Goal: Task Accomplishment & Management: Complete application form

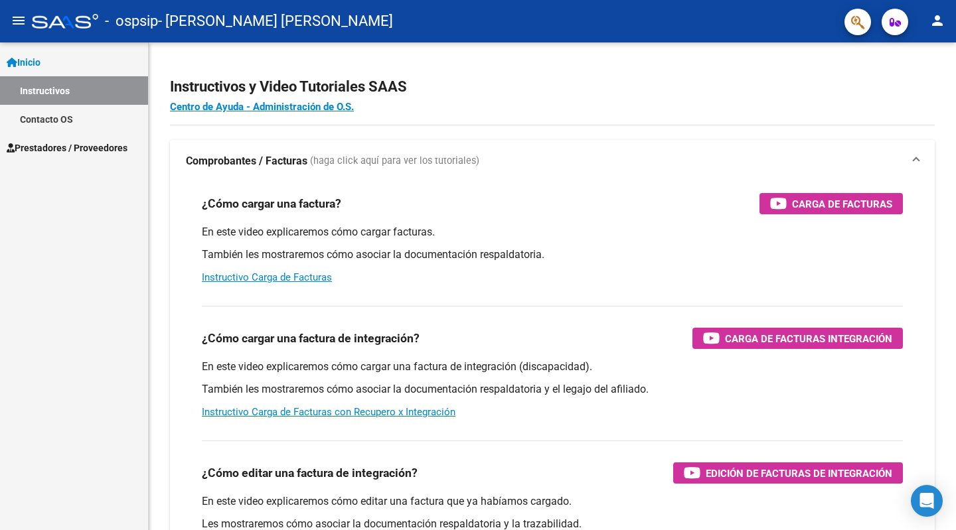
click at [47, 145] on span "Prestadores / Proveedores" at bounding box center [67, 148] width 121 height 15
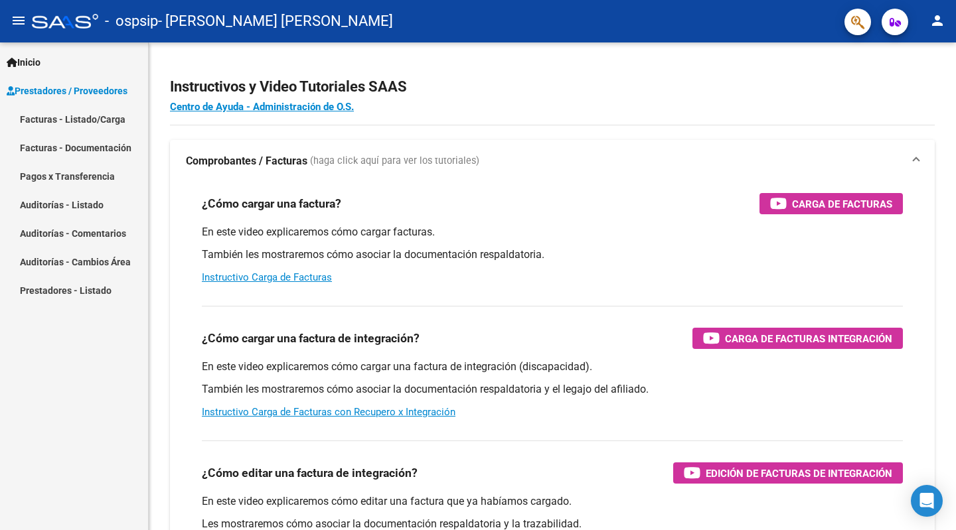
click at [47, 123] on link "Facturas - Listado/Carga" at bounding box center [74, 119] width 148 height 29
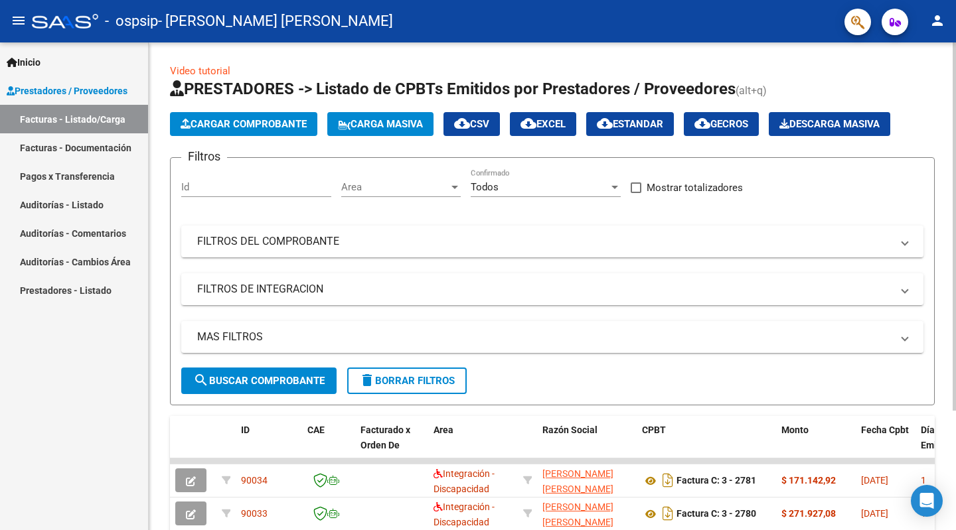
click at [249, 126] on span "Cargar Comprobante" at bounding box center [244, 124] width 126 height 12
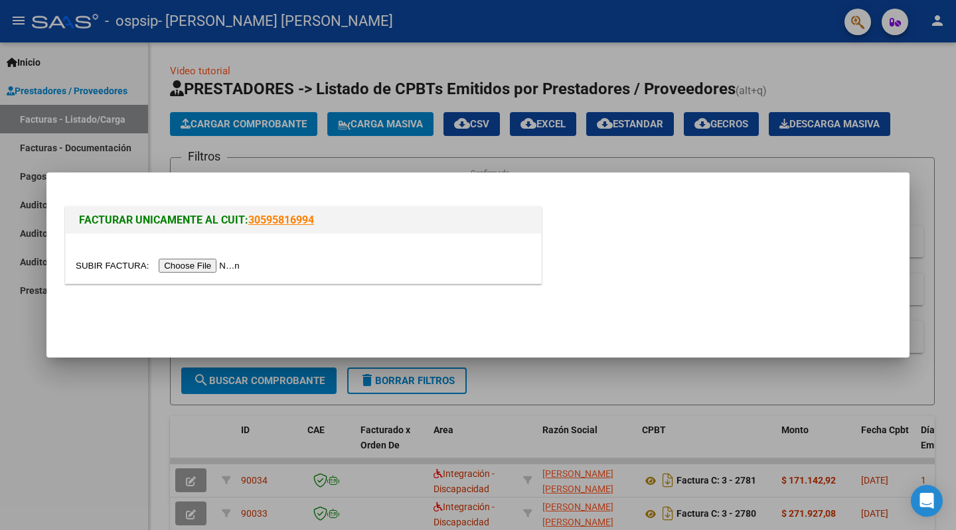
click at [195, 264] on input "file" at bounding box center [160, 266] width 168 height 14
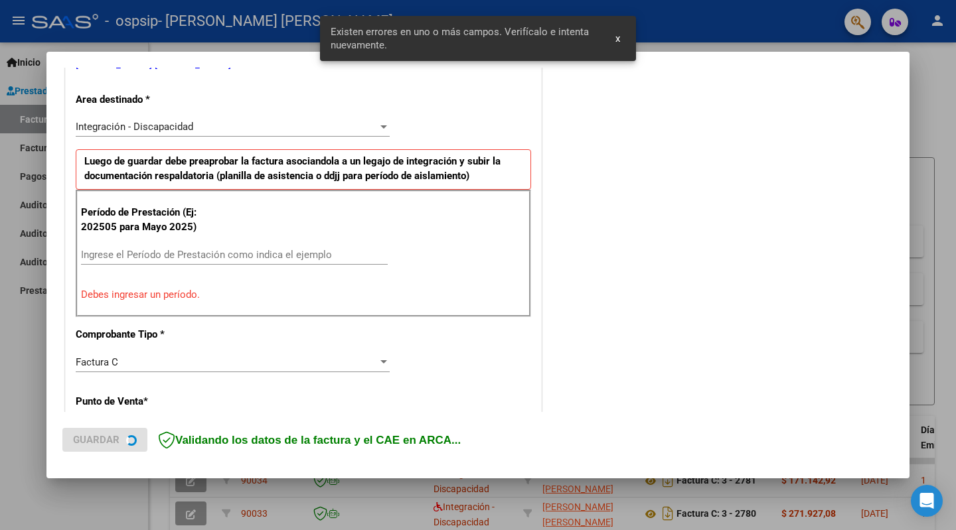
scroll to position [290, 0]
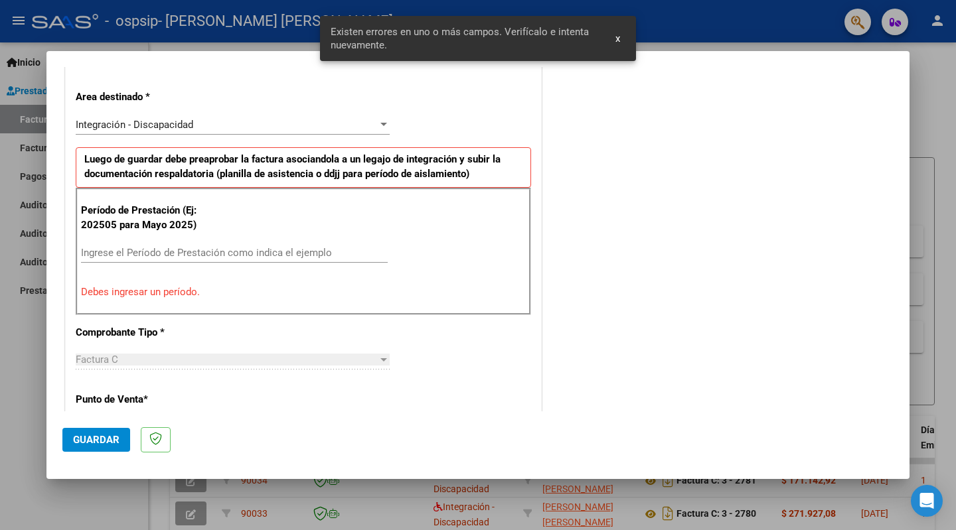
click at [120, 250] on input "Ingrese el Período de Prestación como indica el ejemplo" at bounding box center [234, 253] width 307 height 12
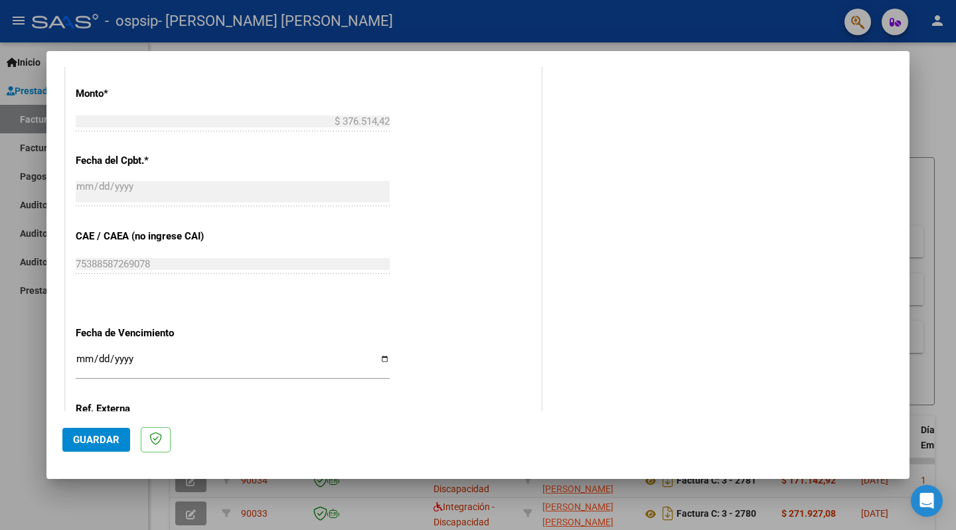
scroll to position [807, 0]
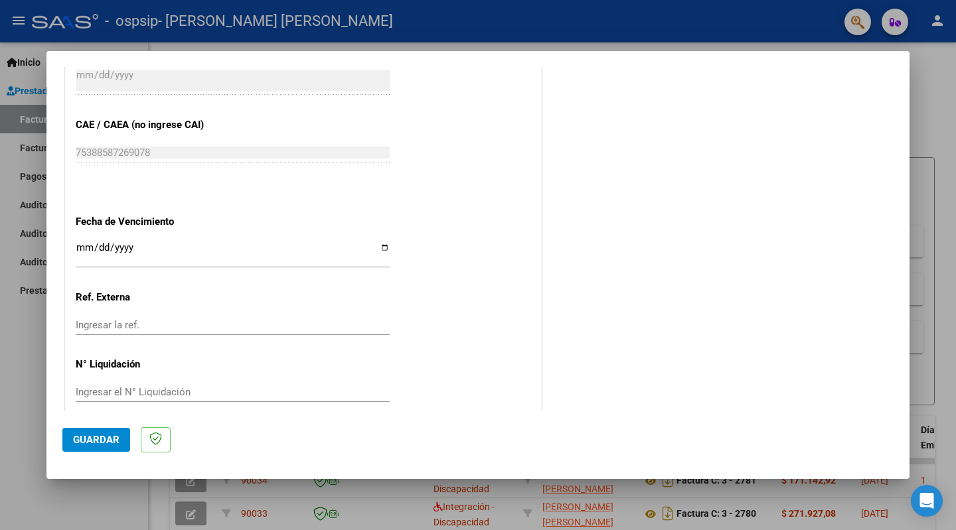
type input "202508"
click at [85, 439] on span "Guardar" at bounding box center [96, 440] width 46 height 12
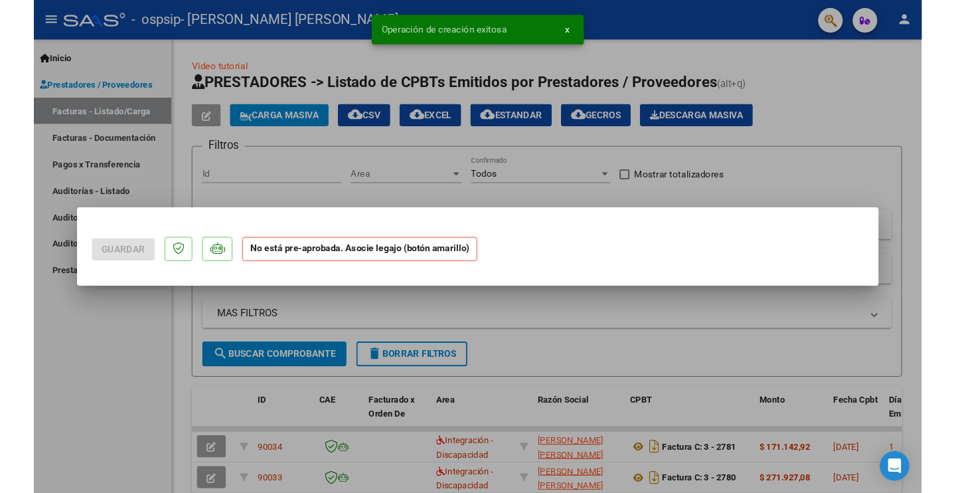
scroll to position [0, 0]
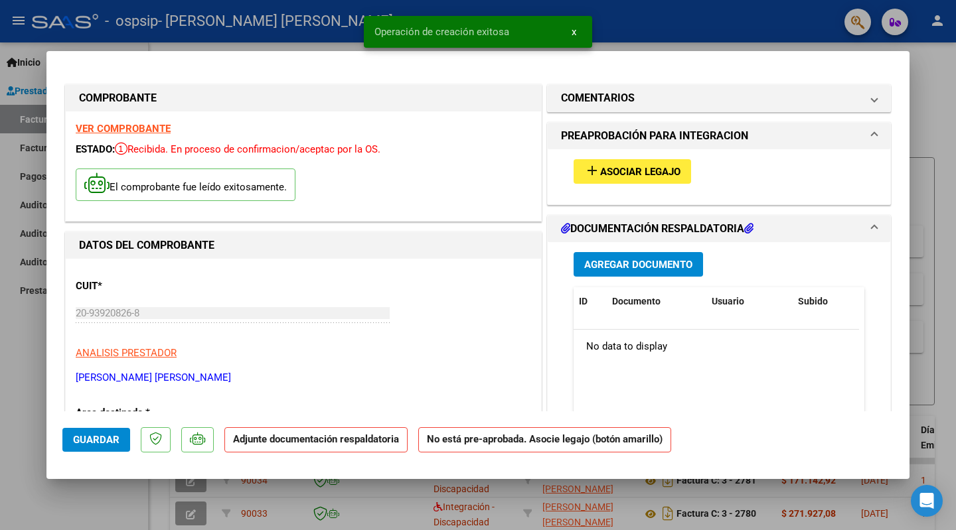
click at [633, 259] on span "Agregar Documento" at bounding box center [638, 265] width 108 height 12
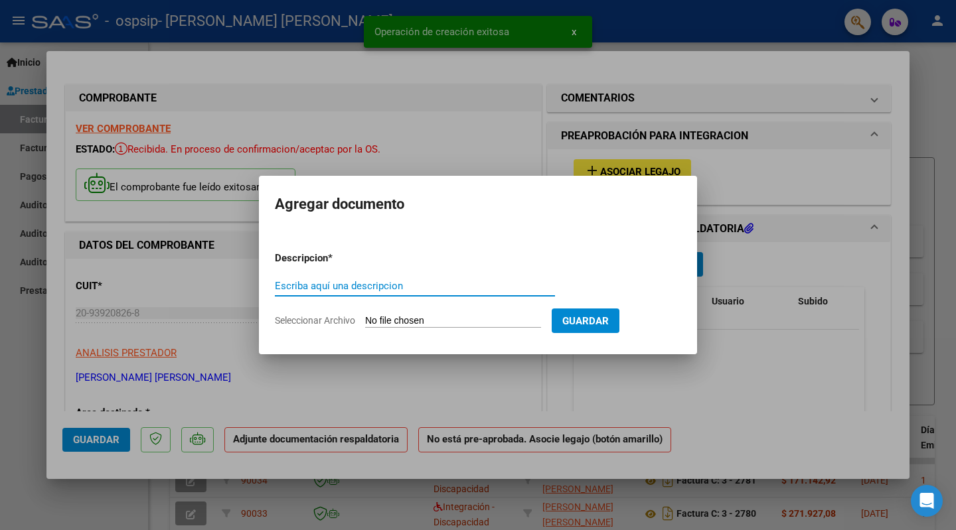
click at [351, 288] on input "Escriba aquí una descripcion" at bounding box center [415, 286] width 280 height 12
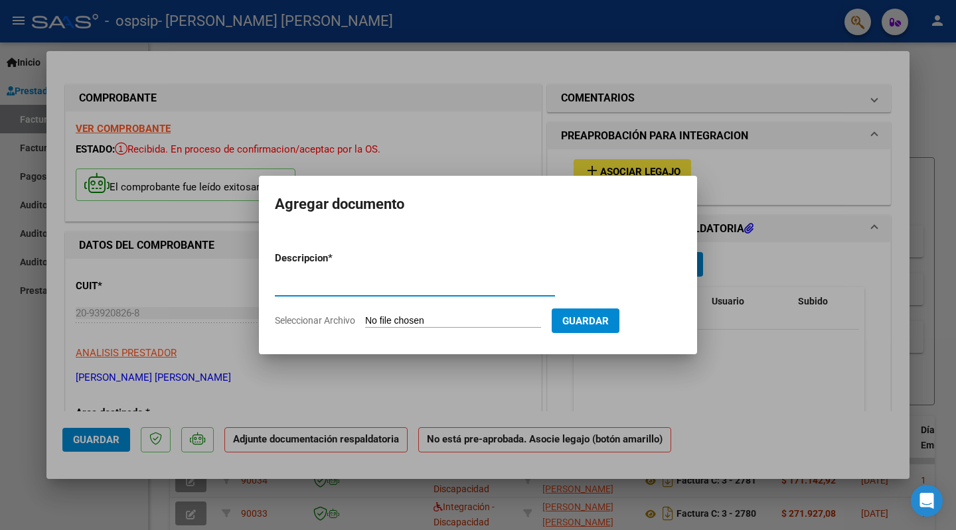
type input "[PERSON_NAME] CUD"
click at [414, 322] on input "Seleccionar Archivo" at bounding box center [453, 321] width 176 height 13
type input "C:\fakepath\JoaquinTolozaCUD.pdf"
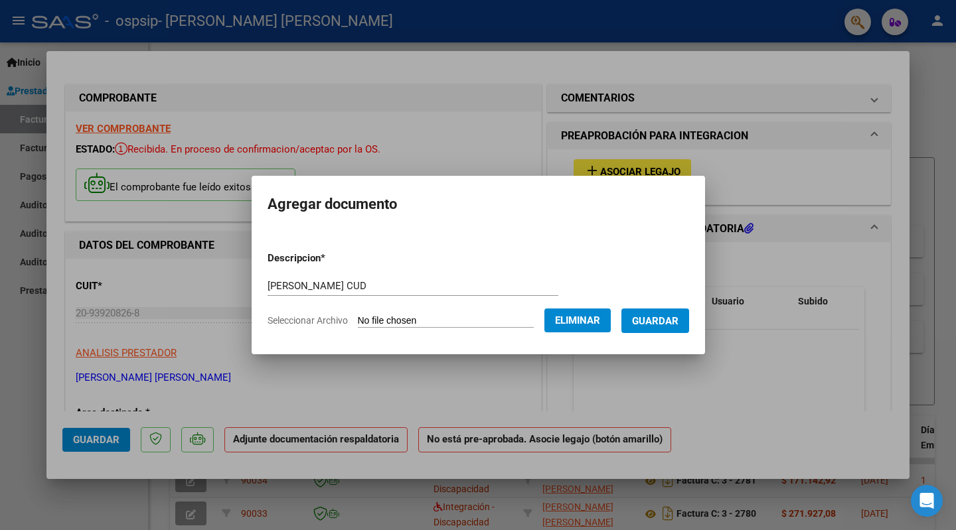
click at [662, 315] on span "Guardar" at bounding box center [655, 321] width 46 height 12
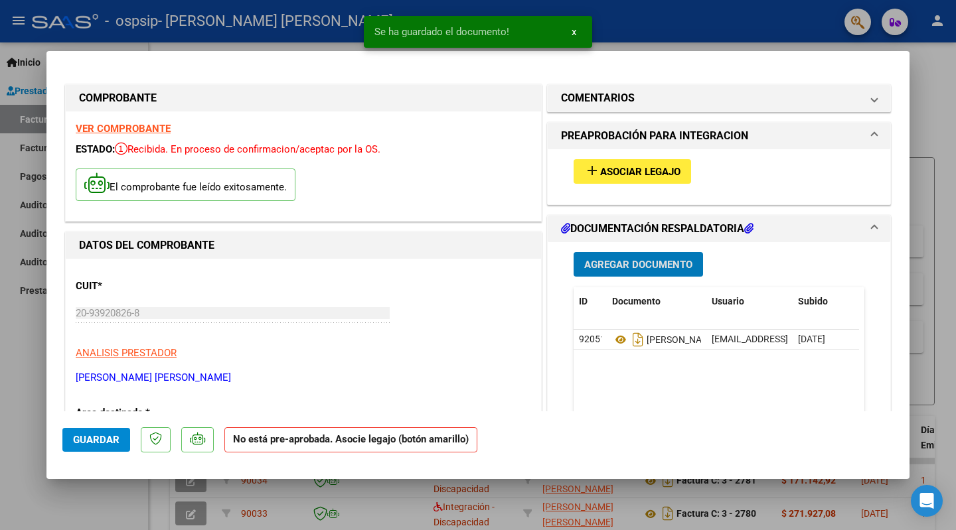
click at [626, 268] on span "Agregar Documento" at bounding box center [638, 265] width 108 height 12
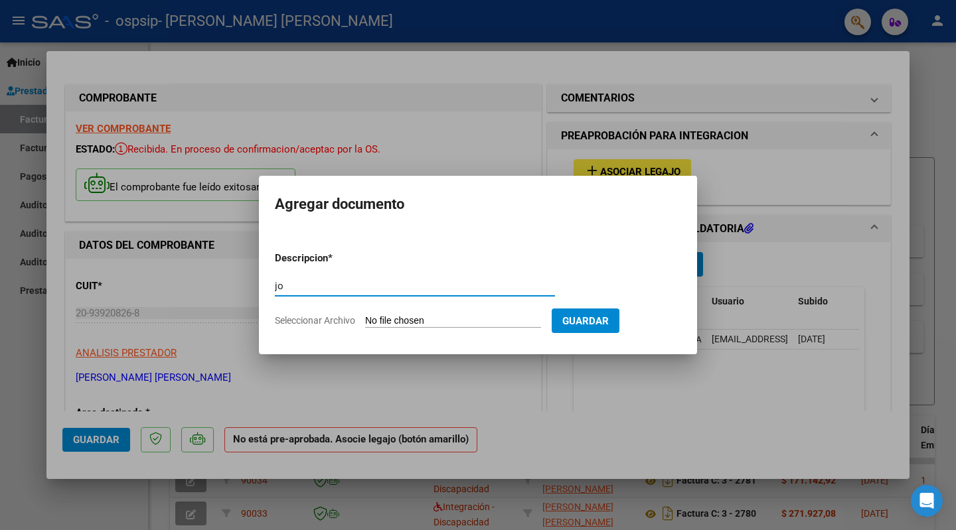
type input "[PERSON_NAME] Autorizaciòn Colegio"
click at [433, 321] on input "Seleccionar Archivo" at bounding box center [453, 321] width 176 height 13
type input "C:\fakepath\JoaquinTolozaAutorizaciònColegio.pdf"
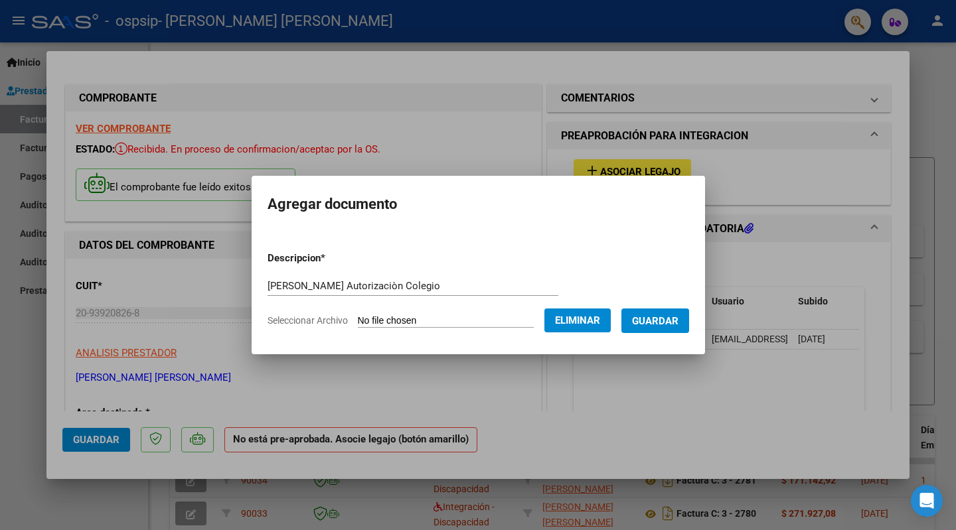
click at [679, 320] on span "Guardar" at bounding box center [655, 321] width 46 height 12
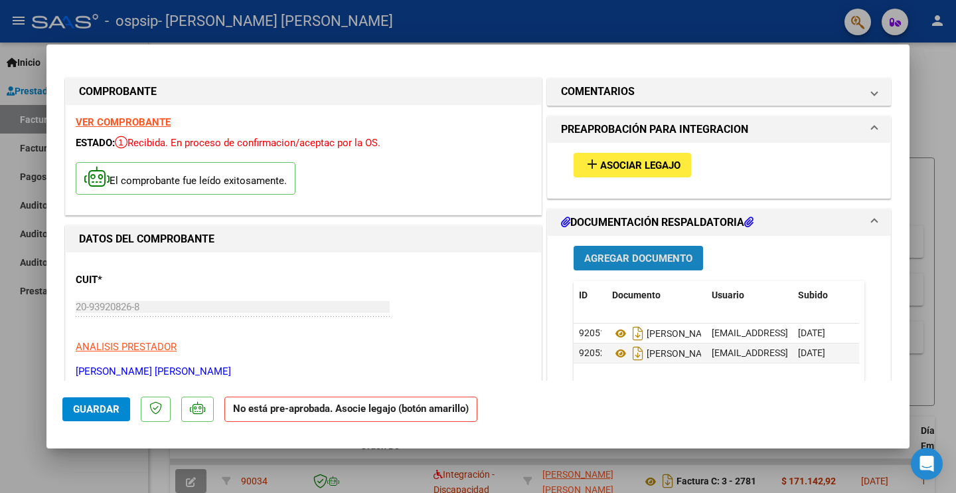
click at [661, 255] on span "Agregar Documento" at bounding box center [638, 258] width 108 height 12
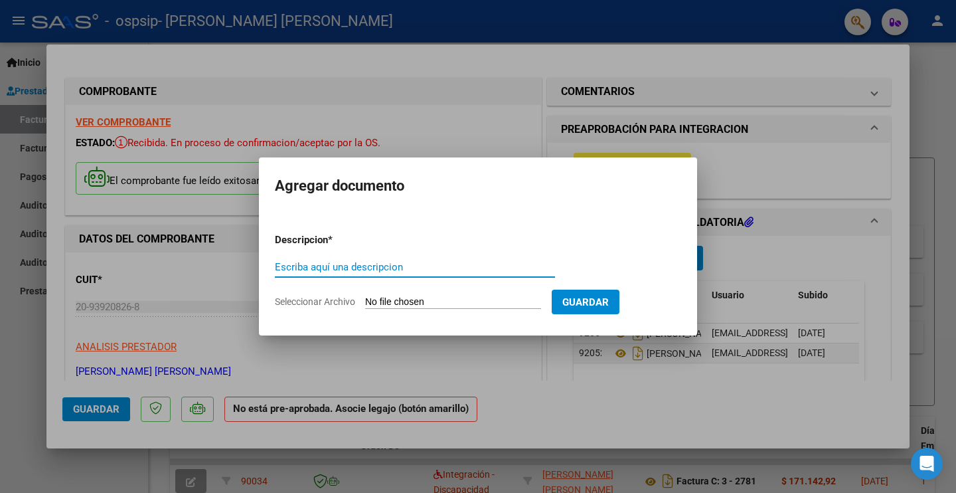
click at [460, 261] on input "Escriba aquí una descripcion" at bounding box center [415, 267] width 280 height 12
type input "[PERSON_NAME] colegio"
click at [432, 301] on input "Seleccionar Archivo" at bounding box center [453, 302] width 176 height 13
type input "C:\fakepath\JoaquinTolozaPlanillaColegioAgosto2025.pdf"
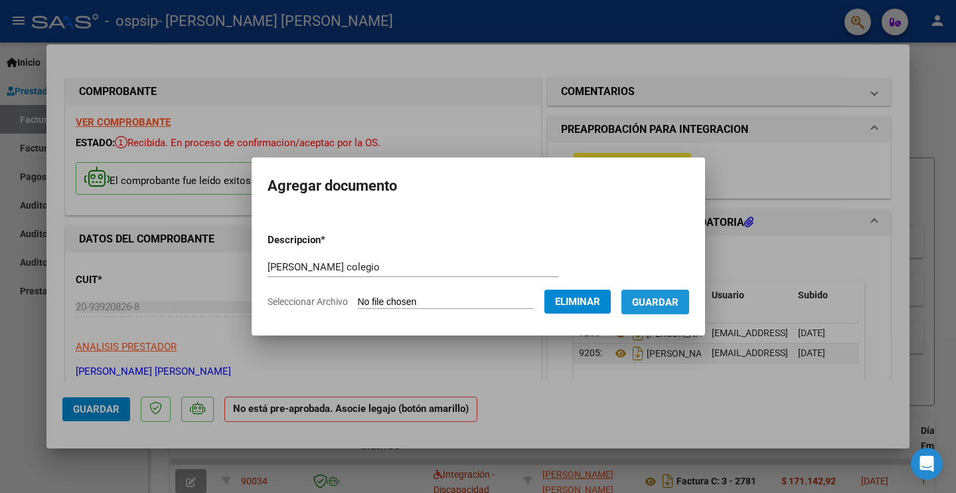
click at [669, 305] on span "Guardar" at bounding box center [655, 302] width 46 height 12
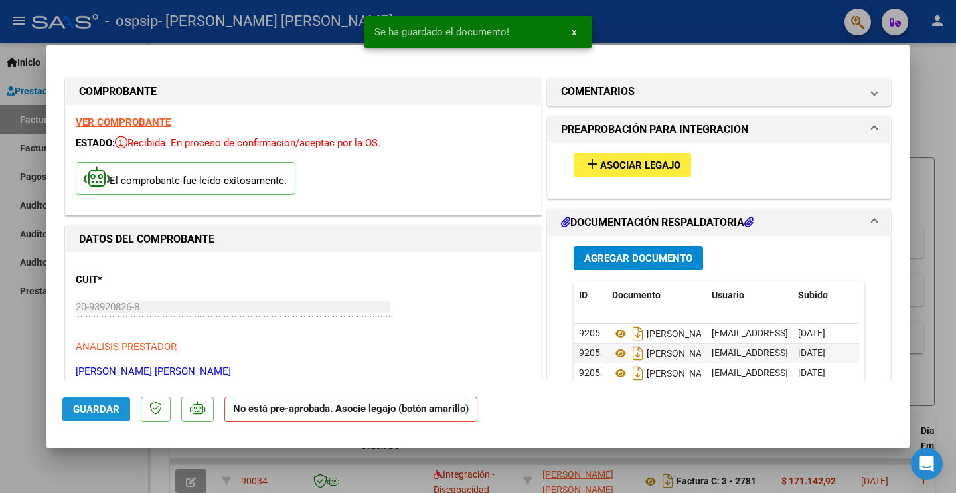
click at [97, 408] on span "Guardar" at bounding box center [96, 409] width 46 height 12
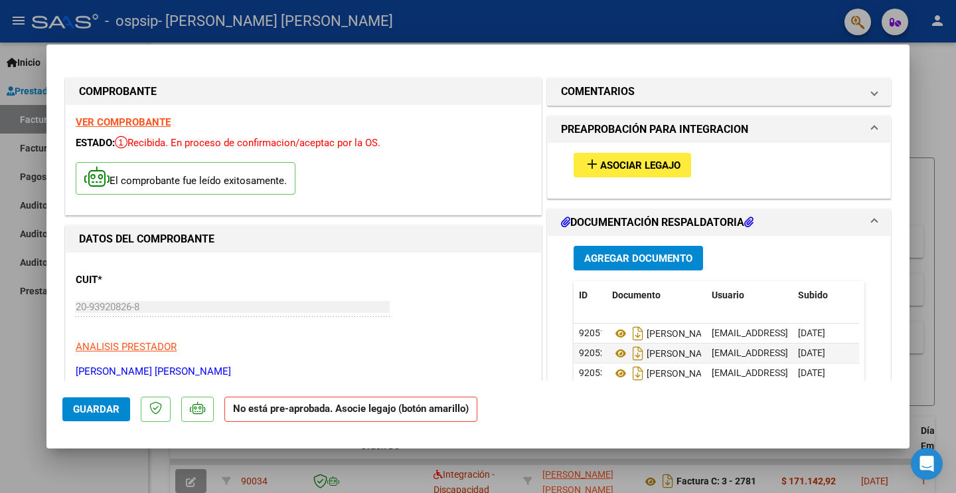
click at [12, 366] on div at bounding box center [478, 246] width 956 height 493
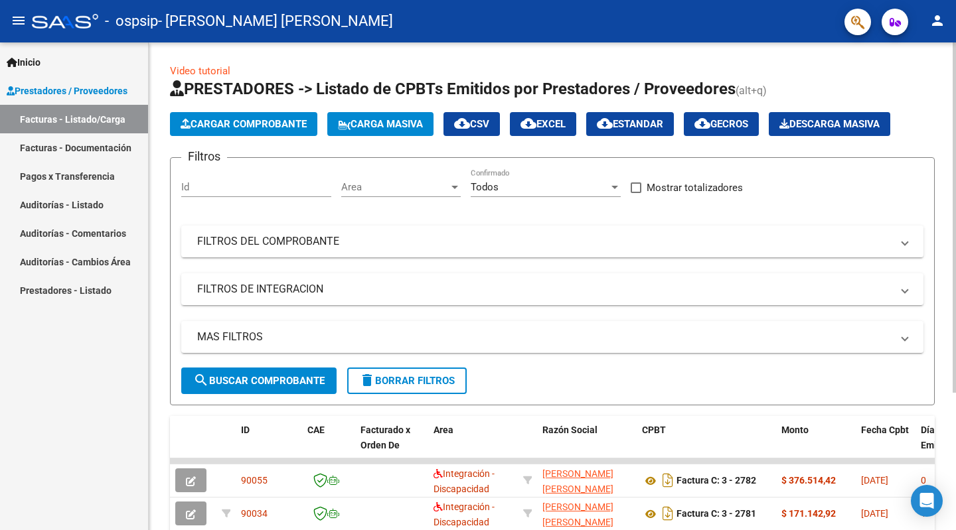
click at [258, 127] on span "Cargar Comprobante" at bounding box center [244, 124] width 126 height 12
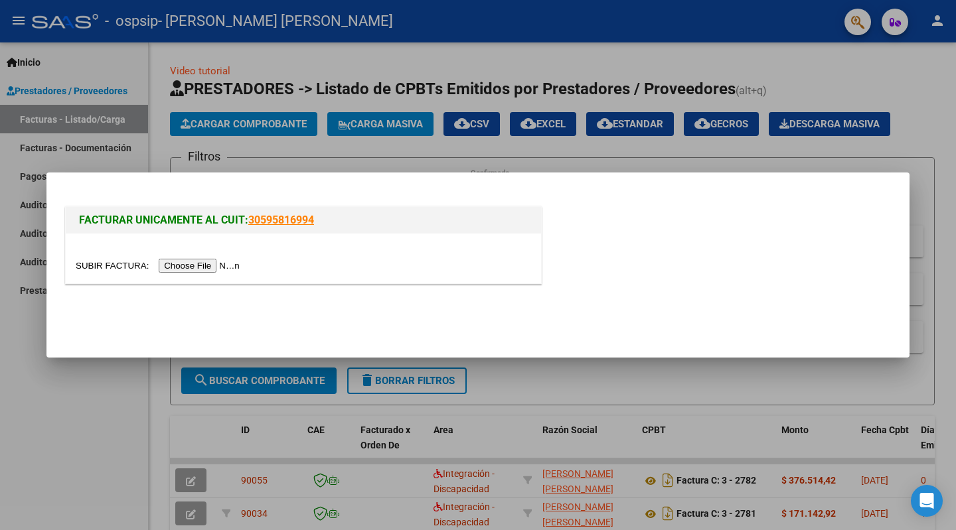
click at [207, 270] on input "file" at bounding box center [160, 266] width 168 height 14
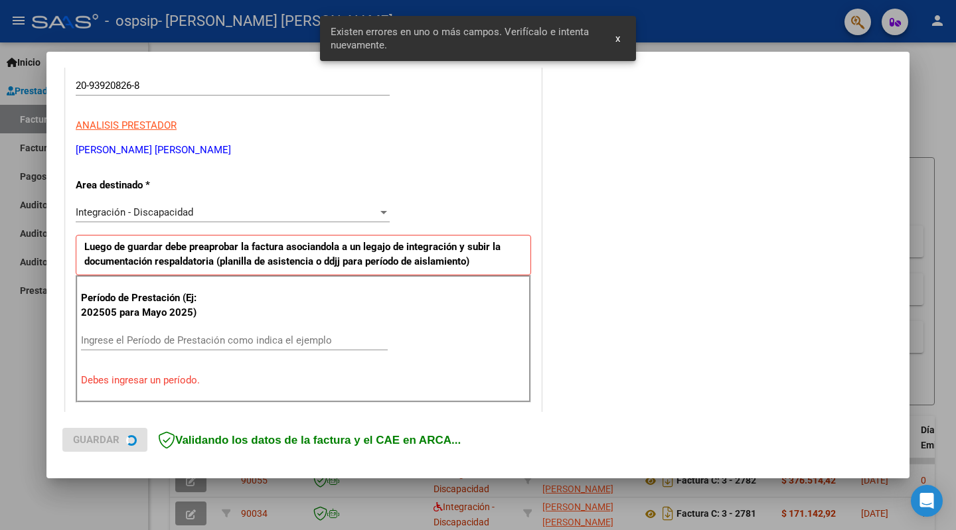
scroll to position [290, 0]
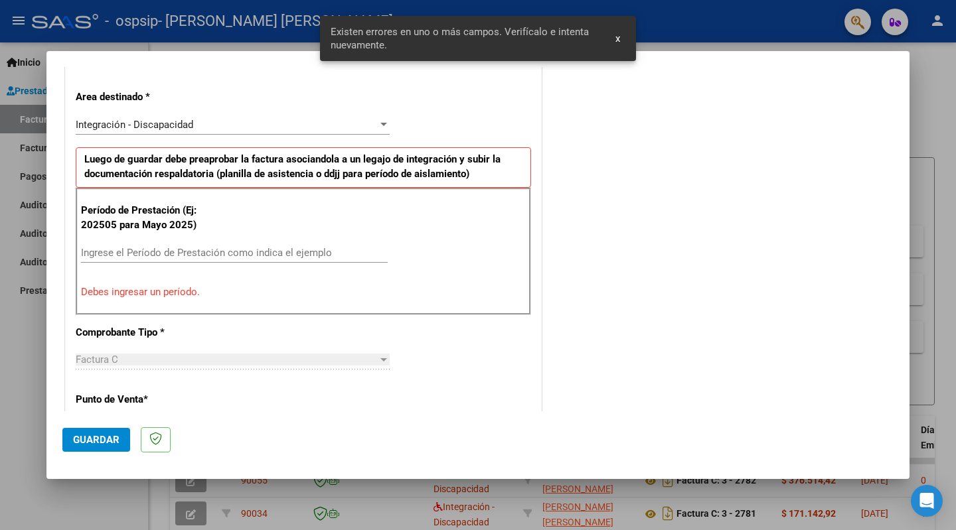
click at [117, 252] on input "Ingrese el Período de Prestación como indica el ejemplo" at bounding box center [234, 253] width 307 height 12
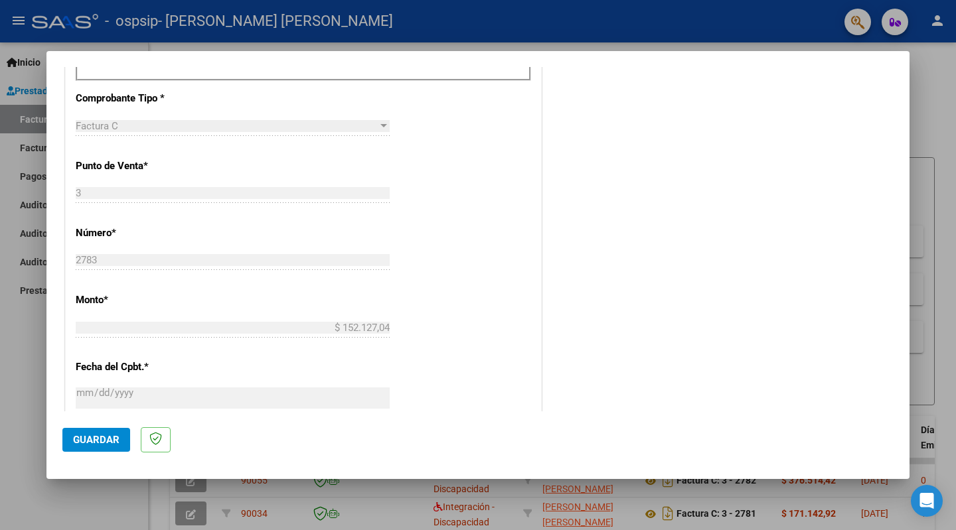
scroll to position [807, 0]
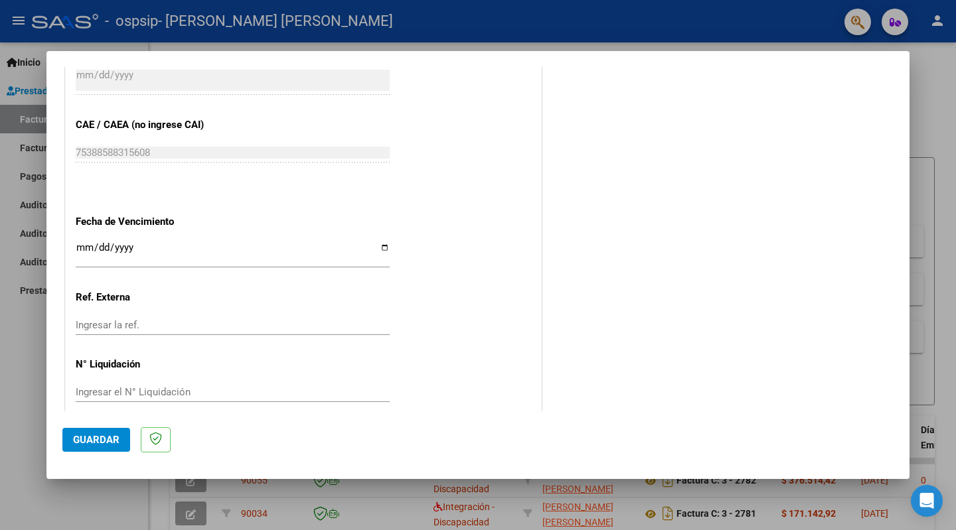
type input "202508"
click at [92, 441] on span "Guardar" at bounding box center [96, 440] width 46 height 12
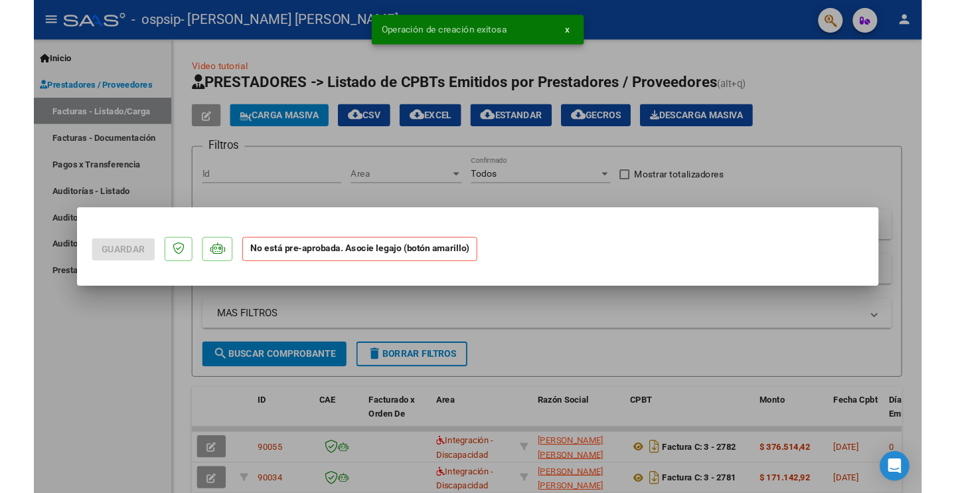
scroll to position [0, 0]
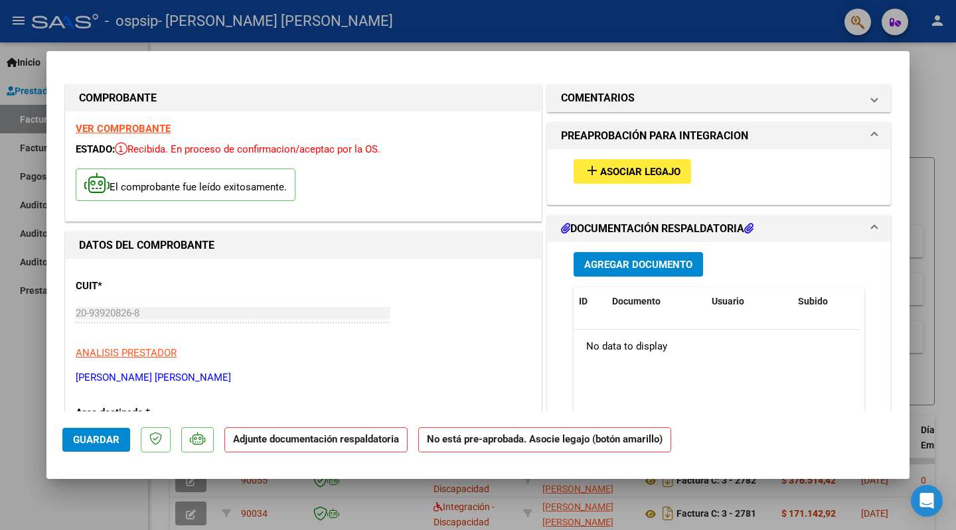
click at [633, 261] on span "Agregar Documento" at bounding box center [638, 265] width 108 height 12
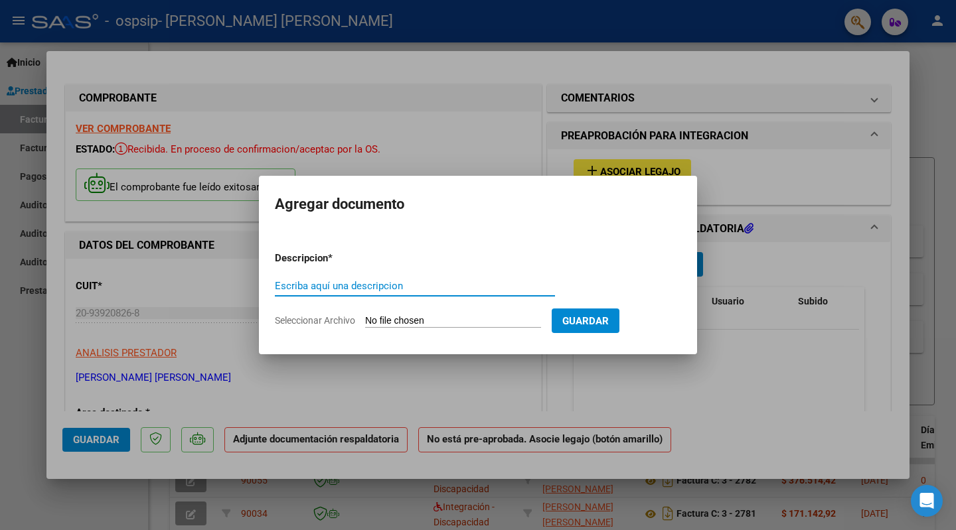
click at [406, 291] on input "Escriba aquí una descripcion" at bounding box center [415, 286] width 280 height 12
type input "[PERSON_NAME] CUD"
click at [427, 319] on input "Seleccionar Archivo" at bounding box center [453, 321] width 176 height 13
type input "C:\fakepath\JoaquinTolozaCUD.pdf"
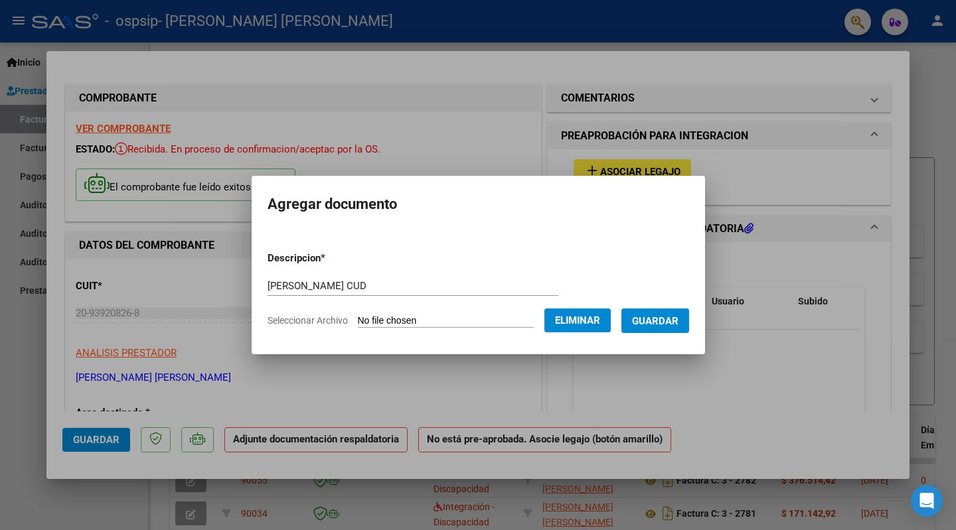
click at [679, 319] on span "Guardar" at bounding box center [655, 321] width 46 height 12
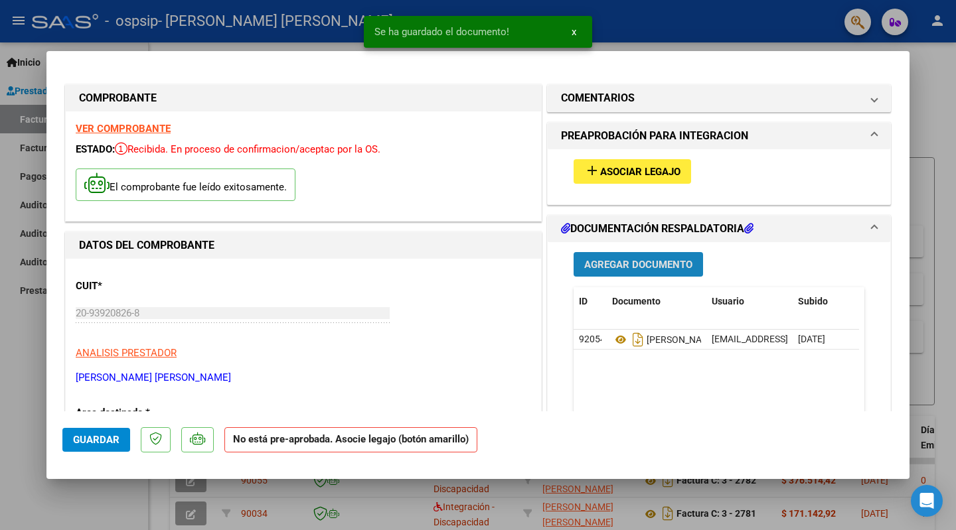
click at [643, 268] on span "Agregar Documento" at bounding box center [638, 265] width 108 height 12
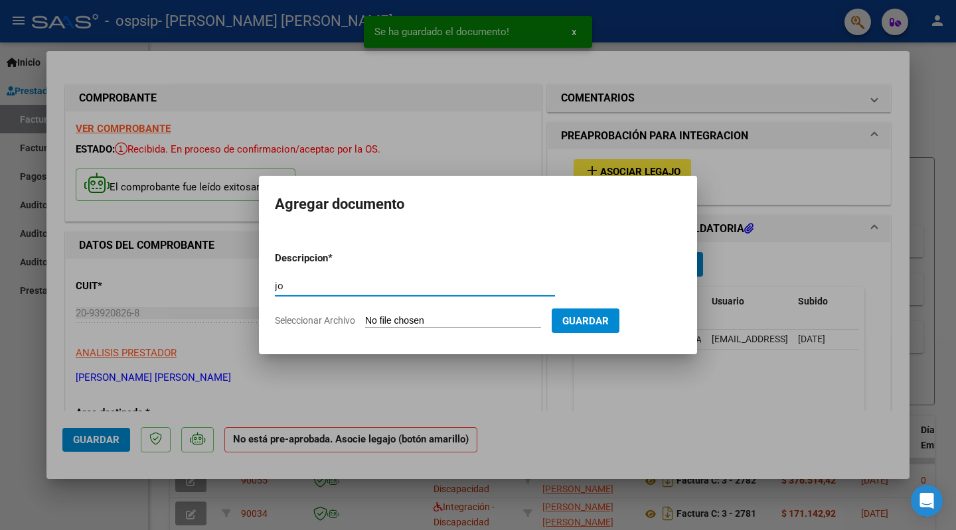
type input "[PERSON_NAME] Autorizaciòn Terapias"
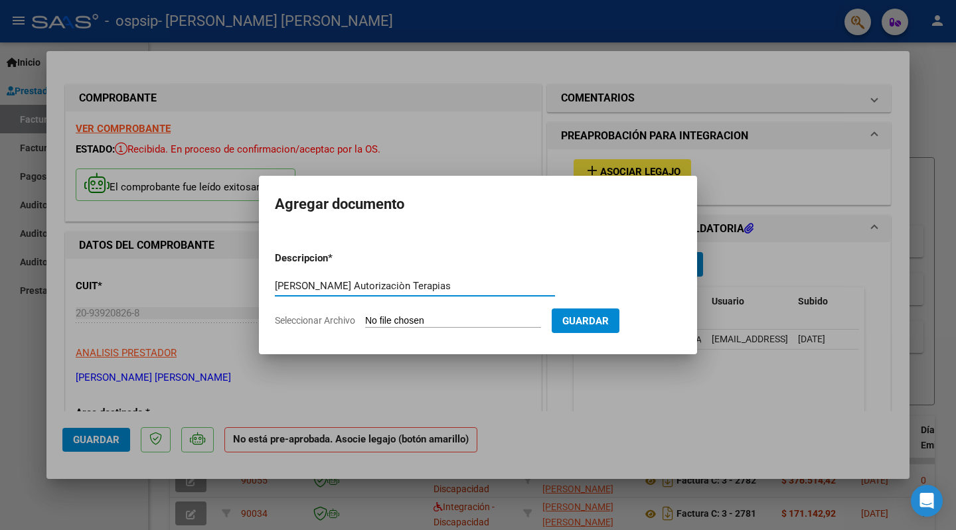
click at [420, 321] on input "Seleccionar Archivo" at bounding box center [453, 321] width 176 height 13
type input "C:\fakepath\JoaquinTolozaAutorizaciònTerapias.pdf"
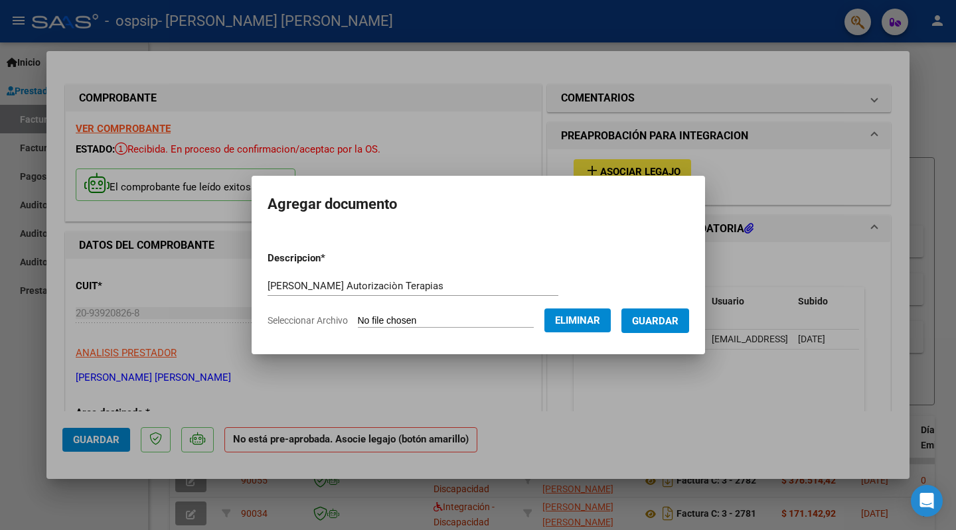
click at [666, 326] on span "Guardar" at bounding box center [655, 321] width 46 height 12
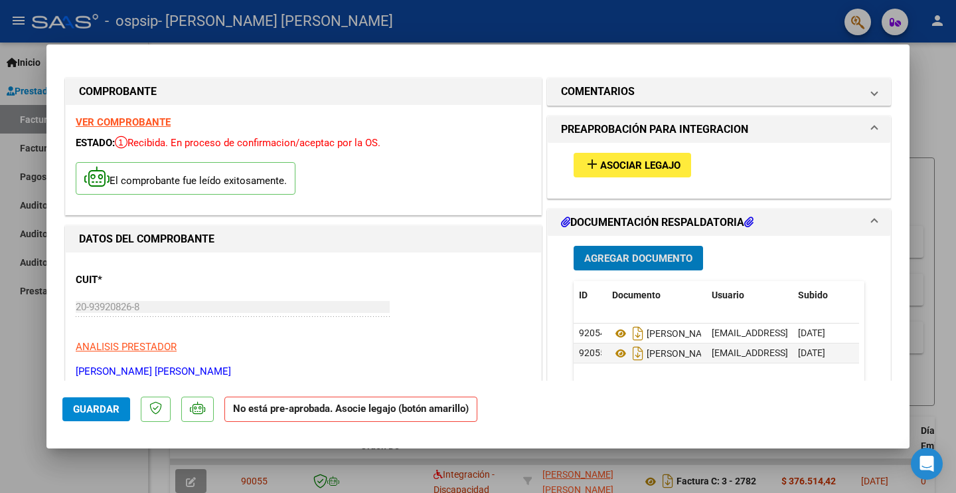
click at [619, 261] on span "Agregar Documento" at bounding box center [638, 258] width 108 height 12
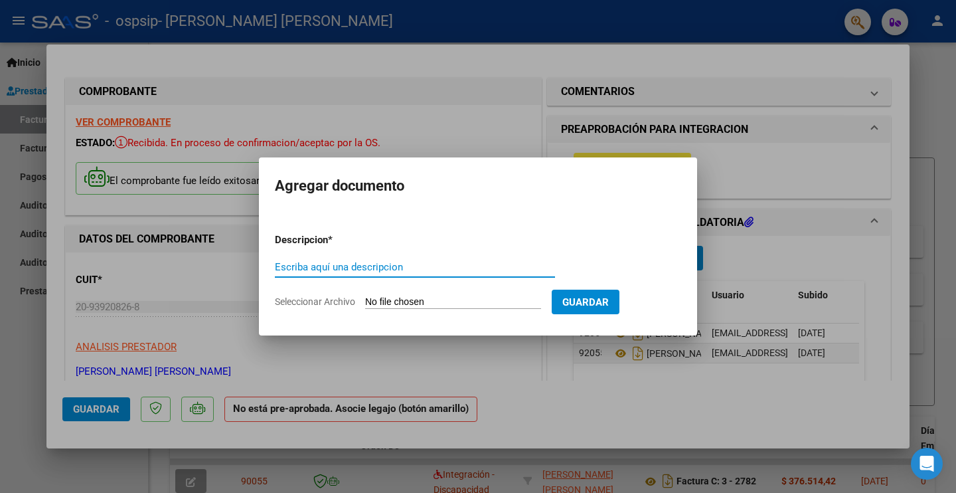
click at [468, 264] on input "Escriba aquí una descripcion" at bounding box center [415, 267] width 280 height 12
type input "[PERSON_NAME] Planilla Terapias"
click at [430, 299] on input "Seleccionar Archivo" at bounding box center [453, 302] width 176 height 13
type input "C:\fakepath\JoaquinTolozaPlanillaTerapiasAgosto2025.pdf"
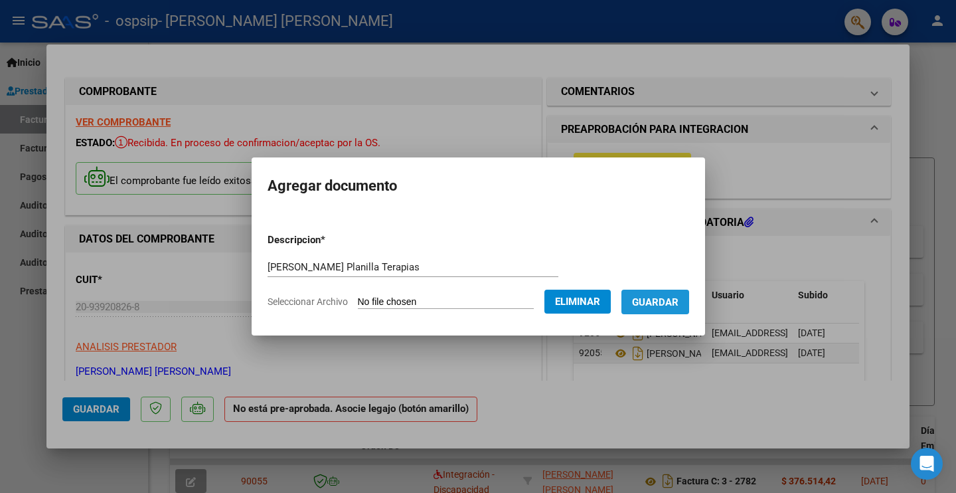
click at [678, 299] on span "Guardar" at bounding box center [655, 302] width 46 height 12
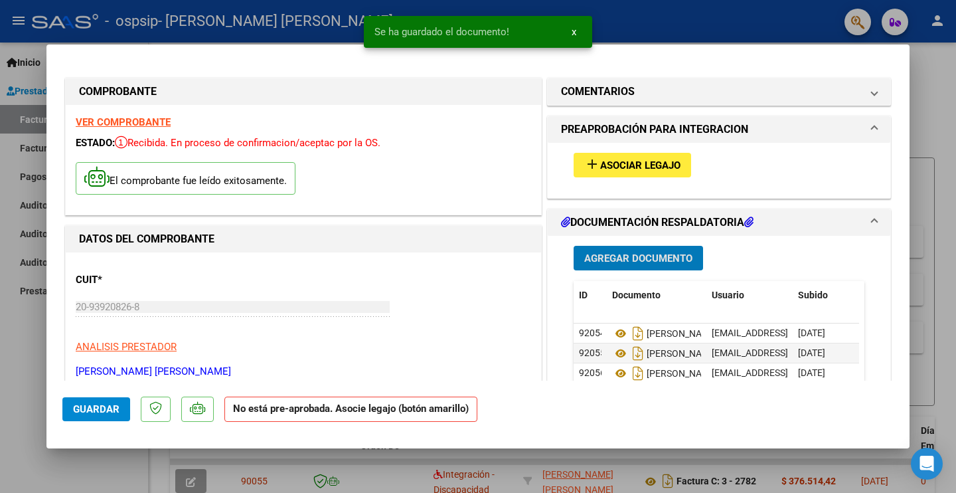
click at [88, 414] on span "Guardar" at bounding box center [96, 409] width 46 height 12
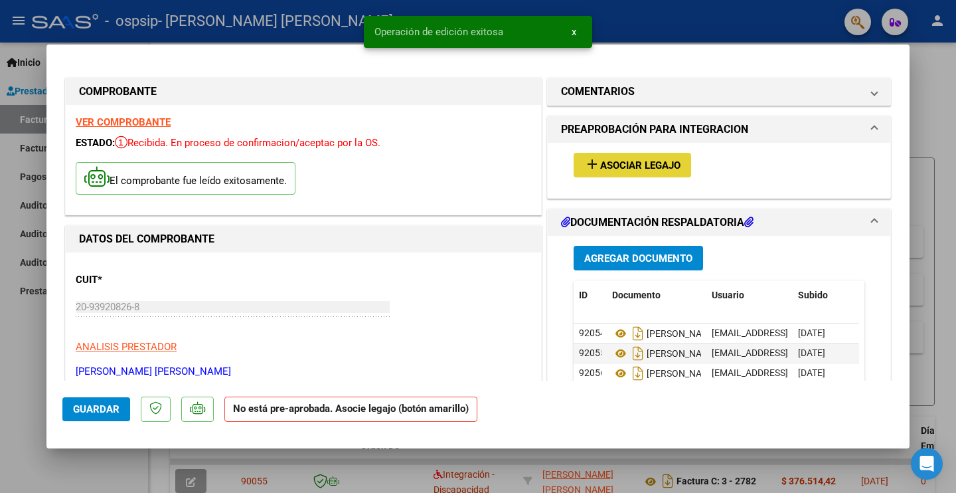
click at [654, 161] on span "Asociar Legajo" at bounding box center [640, 165] width 80 height 12
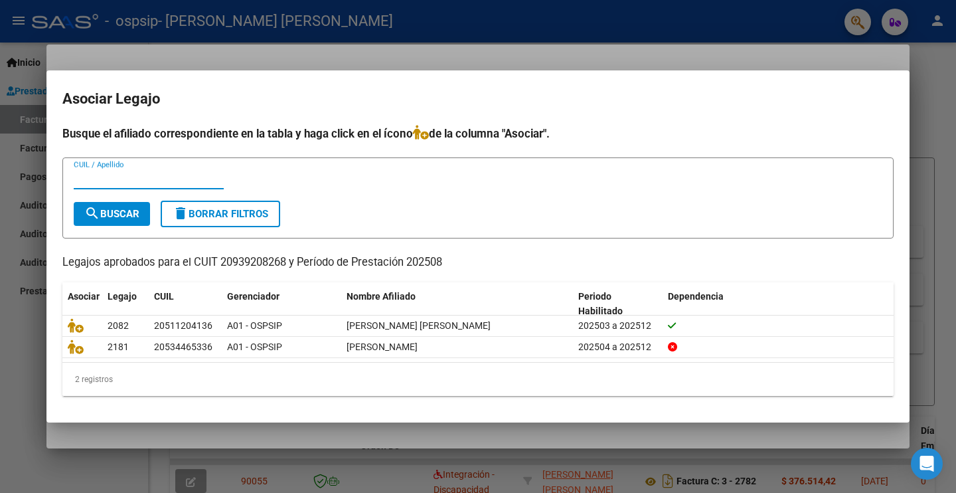
click at [33, 432] on div at bounding box center [478, 246] width 956 height 493
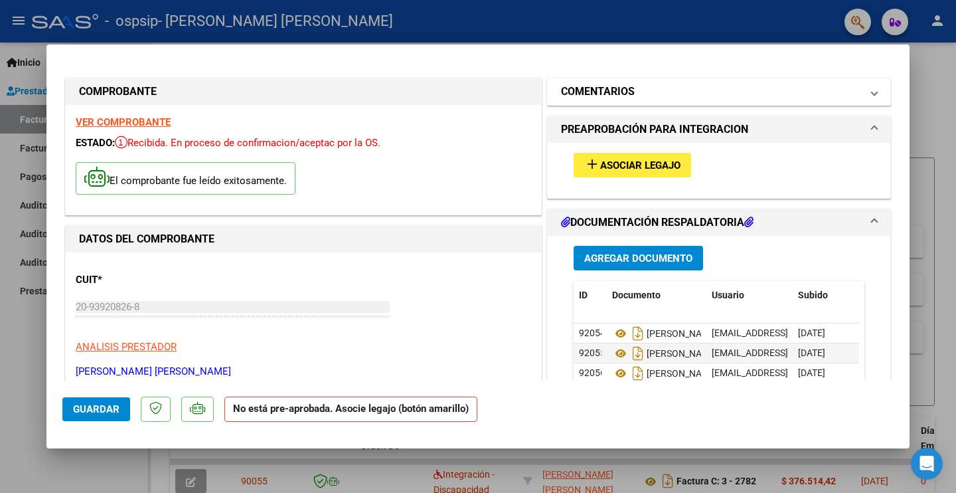
click at [866, 90] on mat-expansion-panel-header "COMENTARIOS" at bounding box center [719, 91] width 343 height 27
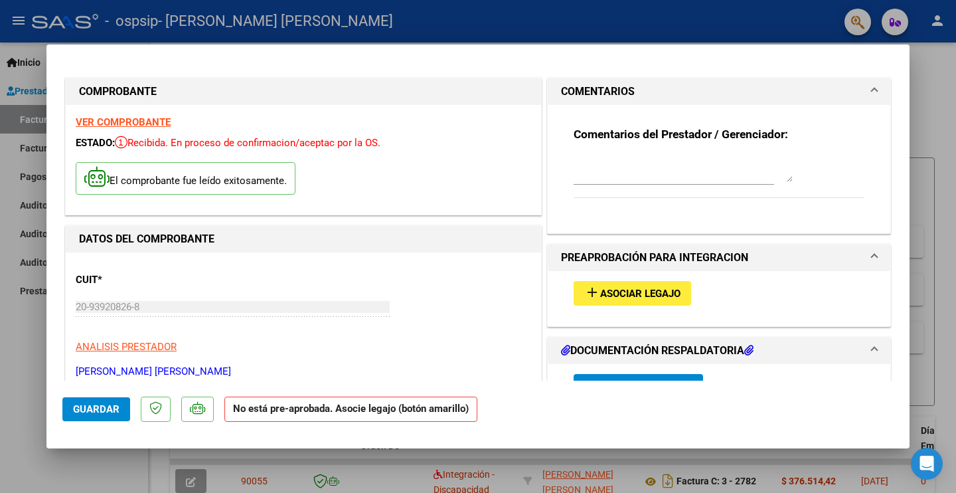
click at [17, 358] on div at bounding box center [478, 246] width 956 height 493
type input "$ 0,00"
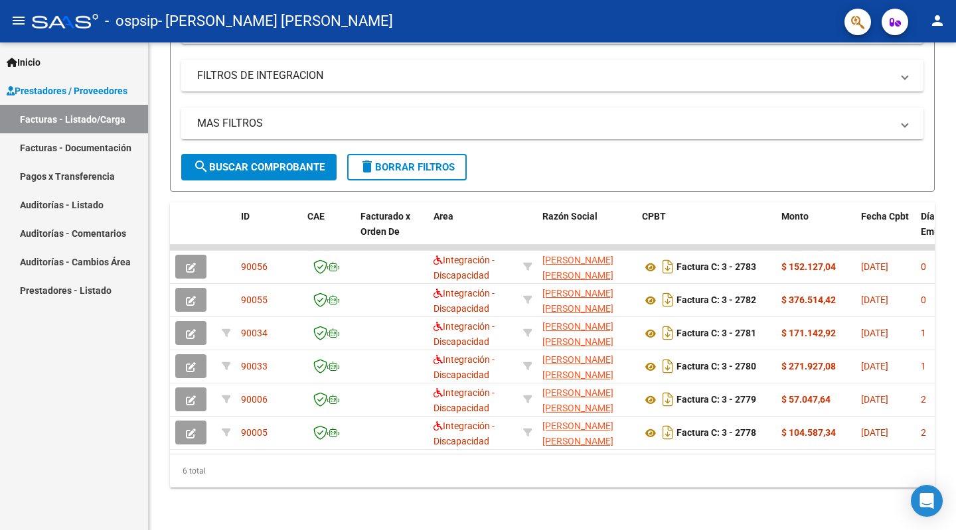
click at [92, 145] on link "Facturas - Documentación" at bounding box center [74, 147] width 148 height 29
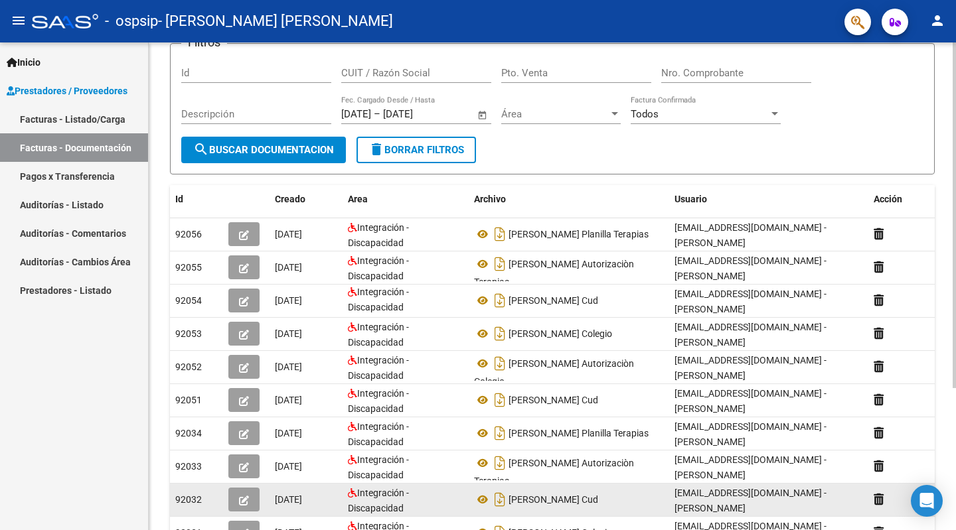
scroll to position [200, 0]
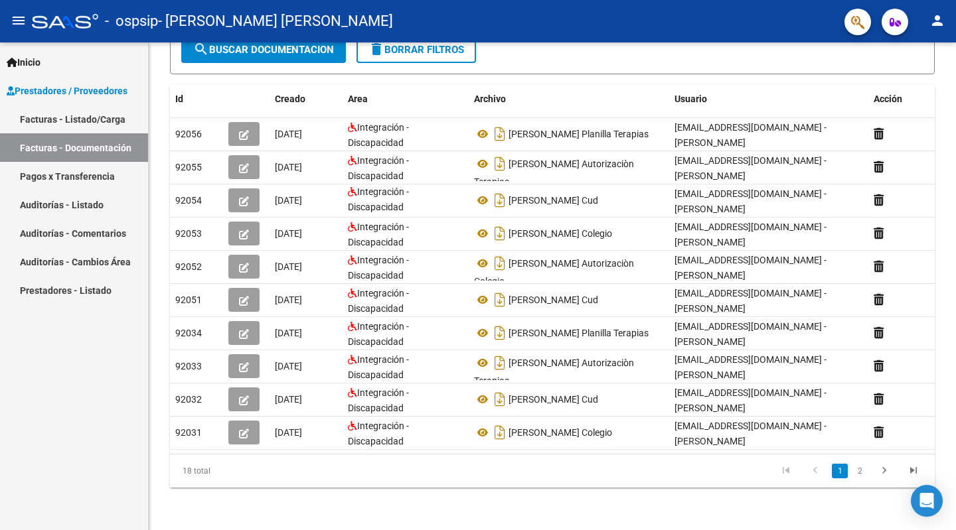
click at [81, 177] on link "Pagos x Transferencia" at bounding box center [74, 176] width 148 height 29
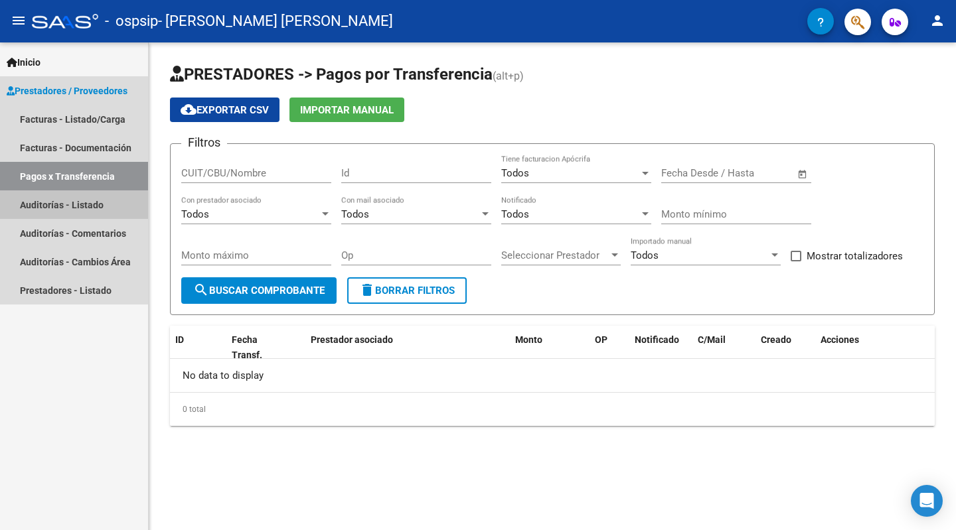
click at [73, 205] on link "Auditorías - Listado" at bounding box center [74, 205] width 148 height 29
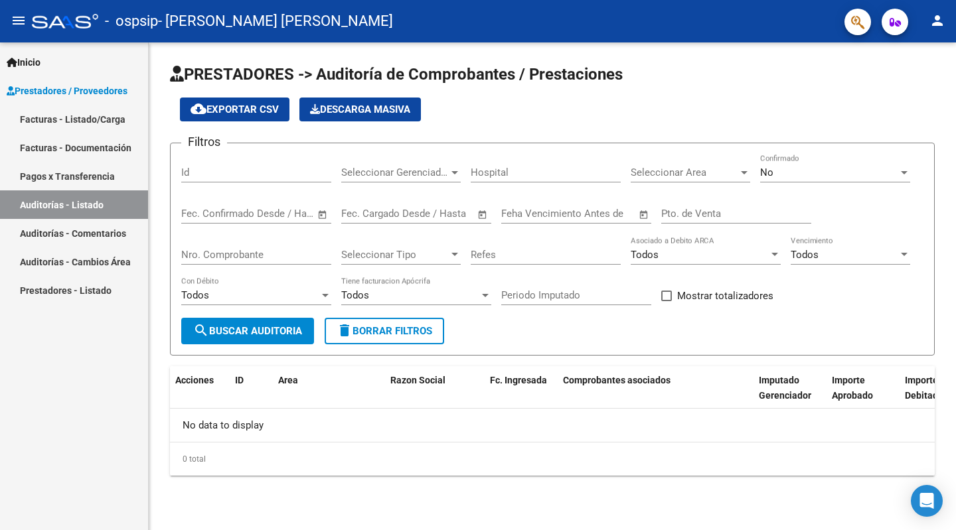
click at [45, 295] on link "Prestadores - Listado" at bounding box center [74, 290] width 148 height 29
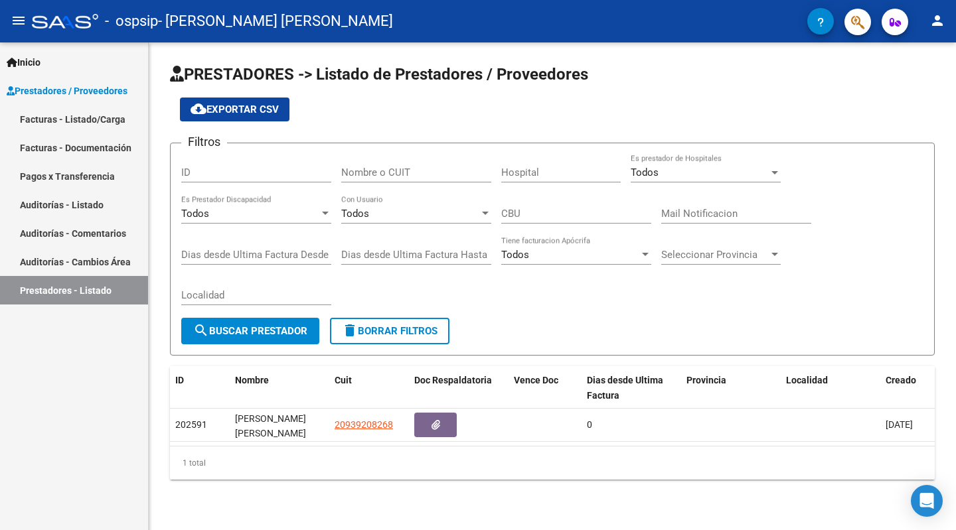
click at [68, 123] on link "Facturas - Listado/Carga" at bounding box center [74, 119] width 148 height 29
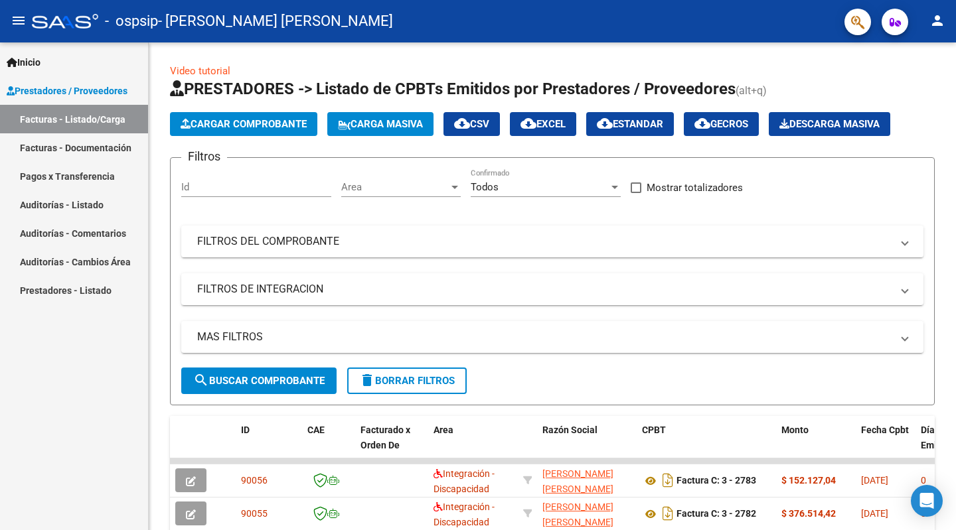
click at [69, 148] on link "Facturas - Documentación" at bounding box center [74, 147] width 148 height 29
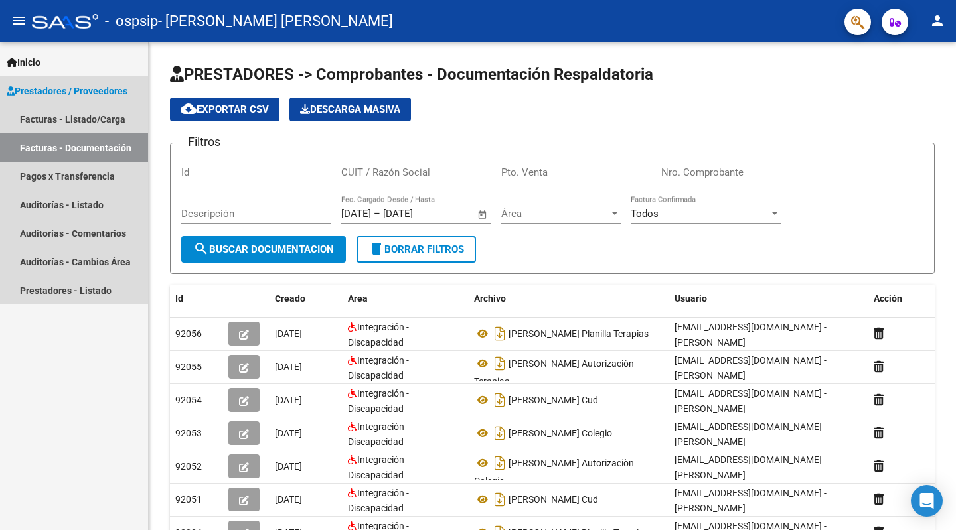
click at [76, 88] on span "Prestadores / Proveedores" at bounding box center [67, 91] width 121 height 15
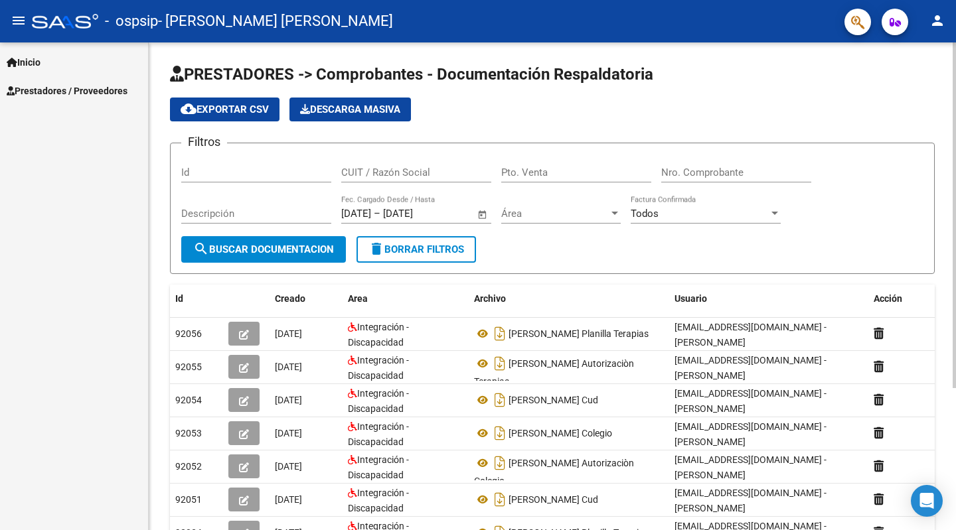
click at [416, 172] on input "CUIT / Razón Social" at bounding box center [416, 173] width 150 height 12
click at [31, 57] on span "Inicio" at bounding box center [24, 62] width 34 height 15
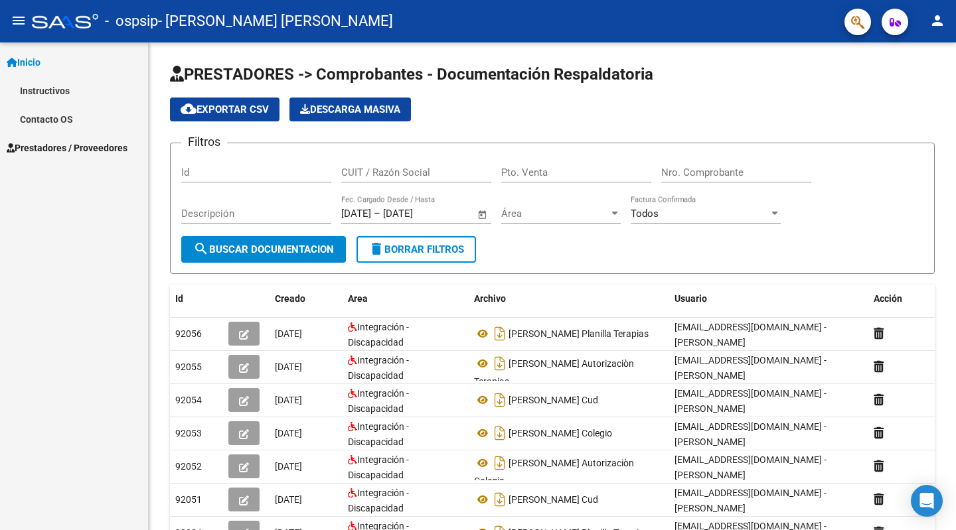
click at [49, 151] on span "Prestadores / Proveedores" at bounding box center [67, 148] width 121 height 15
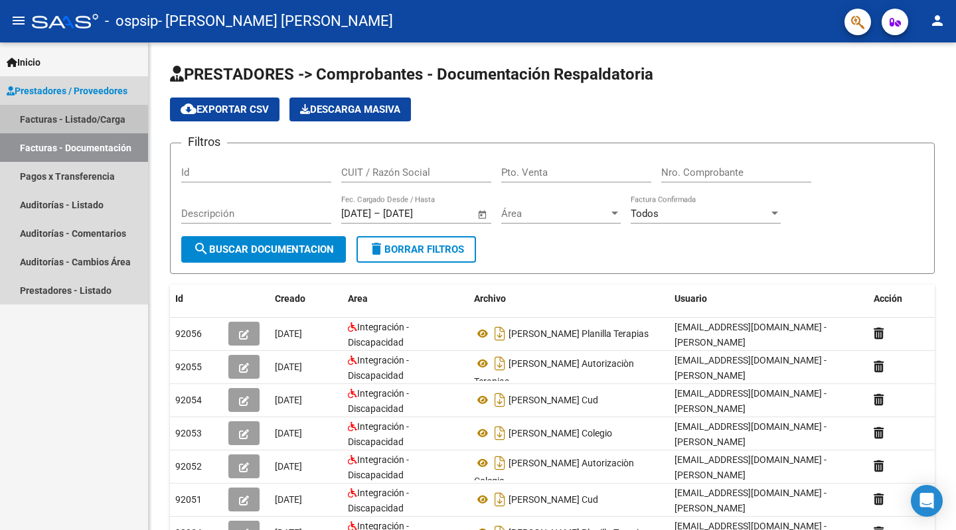
click at [40, 118] on link "Facturas - Listado/Carga" at bounding box center [74, 119] width 148 height 29
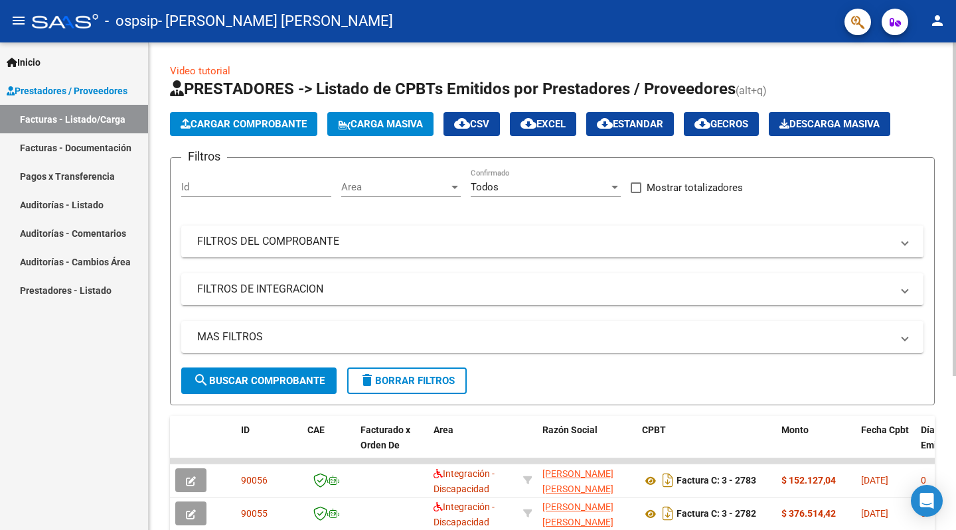
click at [158, 475] on div "Video tutorial PRESTADORES -> Listado de CPBTs Emitidos por Prestadores / Prove…" at bounding box center [552, 393] width 807 height 702
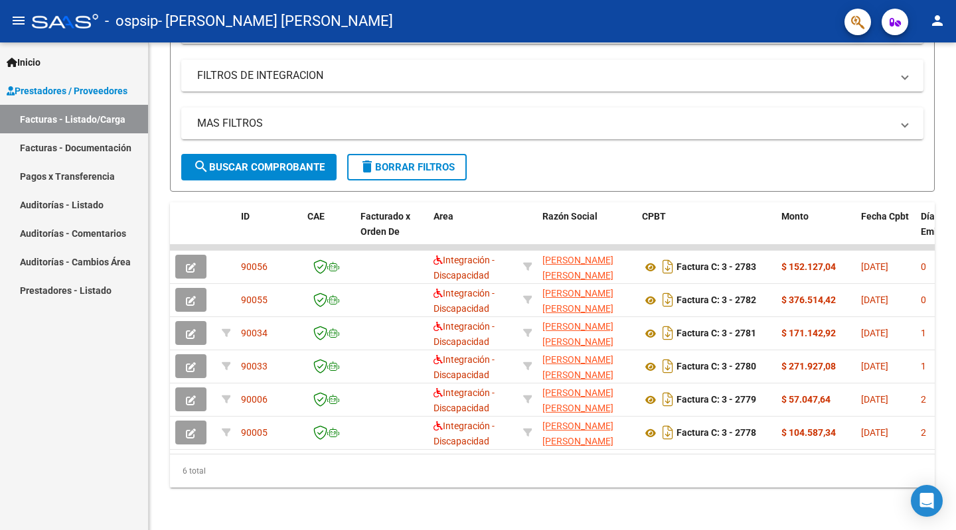
click at [45, 370] on div "Inicio Instructivos Contacto OS Prestadores / Proveedores Facturas - Listado/Ca…" at bounding box center [74, 286] width 148 height 488
click at [940, 21] on mat-icon "person" at bounding box center [937, 21] width 16 height 16
click at [908, 88] on button "exit_to_app Salir" at bounding box center [910, 88] width 81 height 32
